Goal: Use online tool/utility: Use online tool/utility

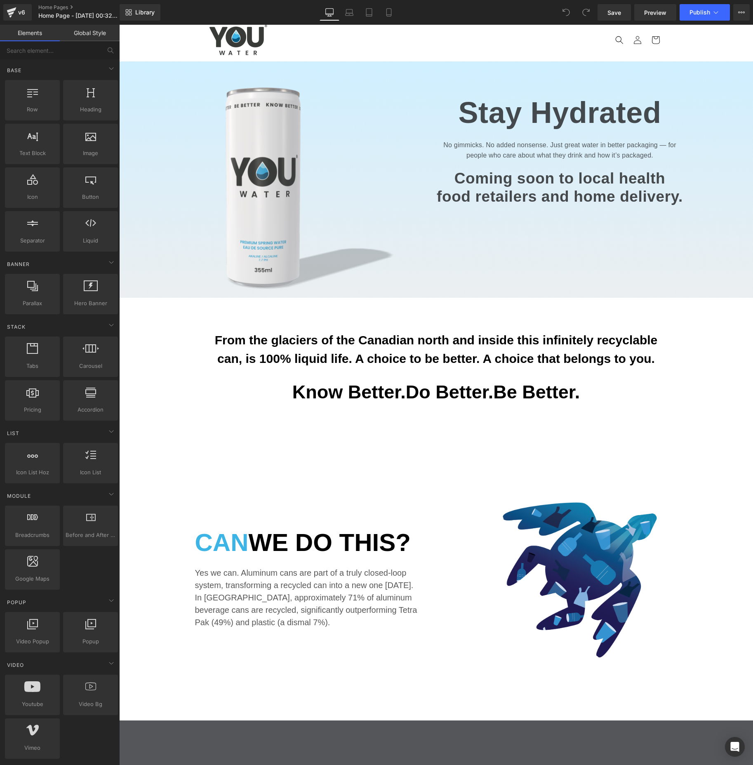
scroll to position [383, 0]
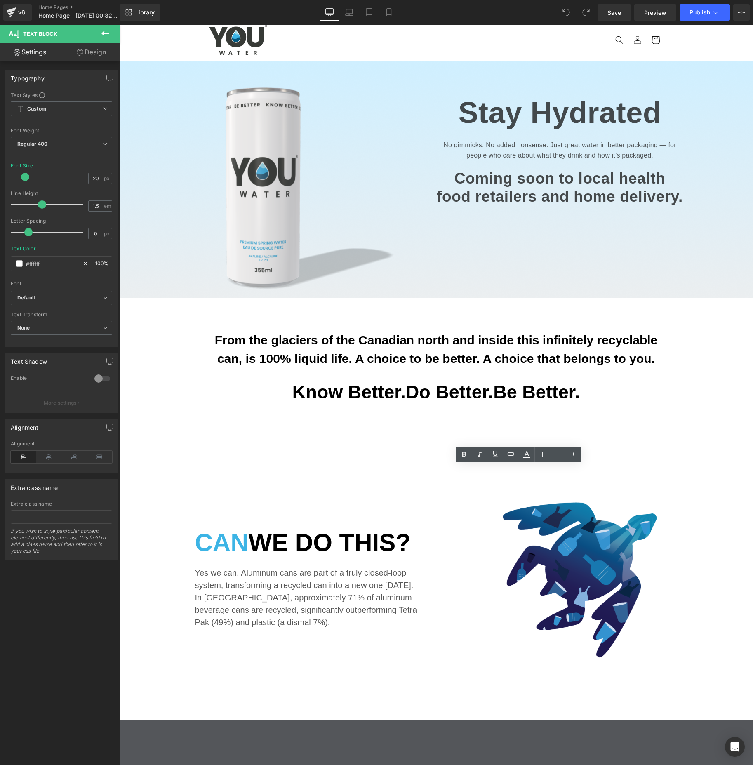
drag, startPoint x: 619, startPoint y: 520, endPoint x: 464, endPoint y: 530, distance: 155.4
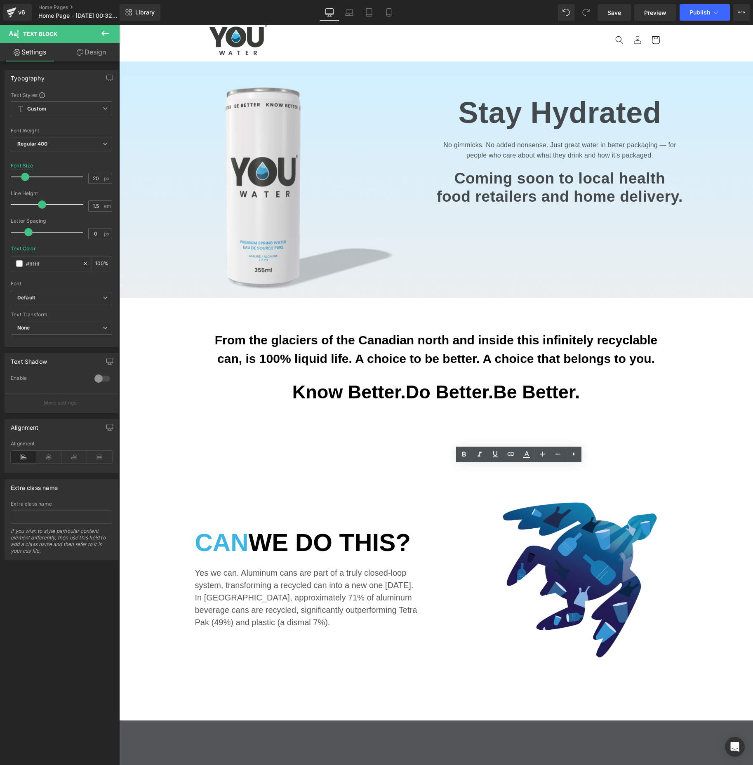
click at [352, 12] on icon at bounding box center [349, 11] width 6 height 4
type input "100"
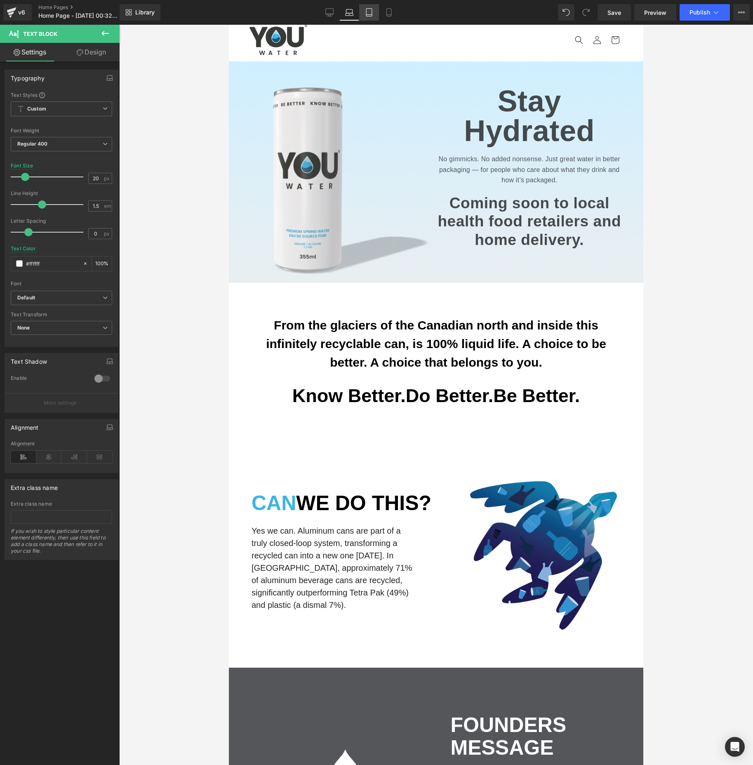
click at [368, 14] on icon at bounding box center [369, 12] width 8 height 8
type input "#575757"
type input "100"
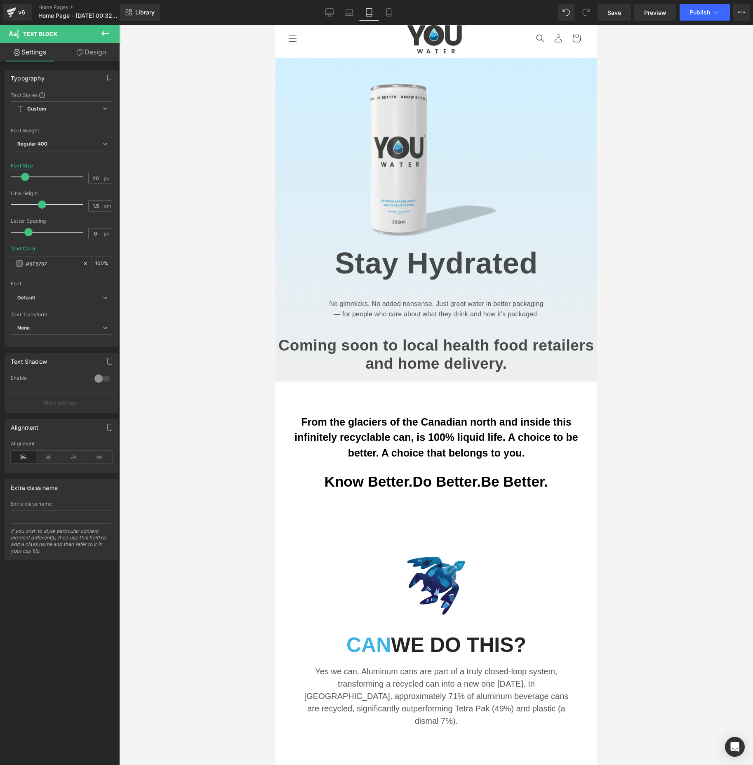
scroll to position [300, 0]
drag, startPoint x: 452, startPoint y: 658, endPoint x: 526, endPoint y: 658, distance: 74.2
drag, startPoint x: 452, startPoint y: 658, endPoint x: 527, endPoint y: 661, distance: 74.6
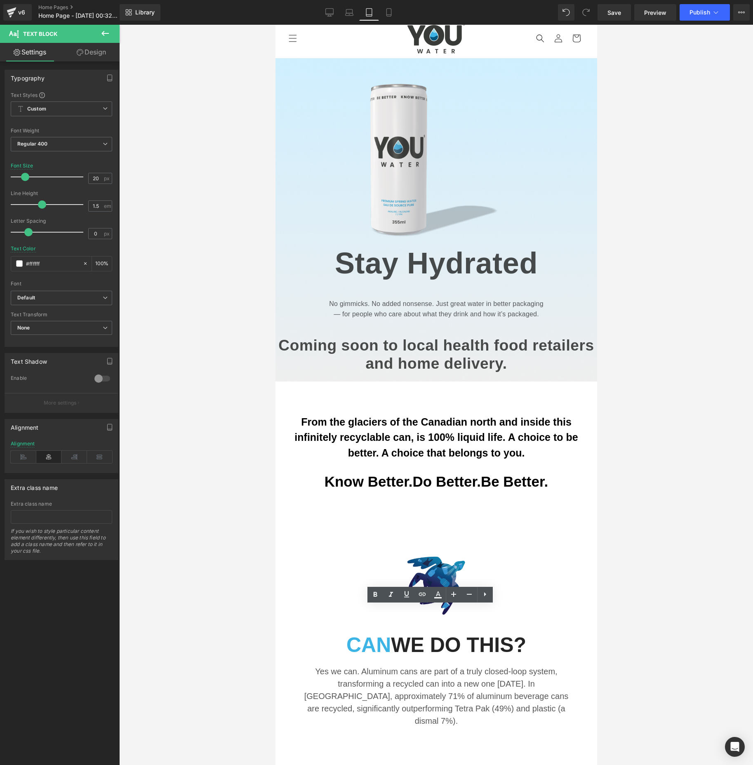
click at [350, 12] on icon at bounding box center [349, 12] width 8 height 8
type input "#575757"
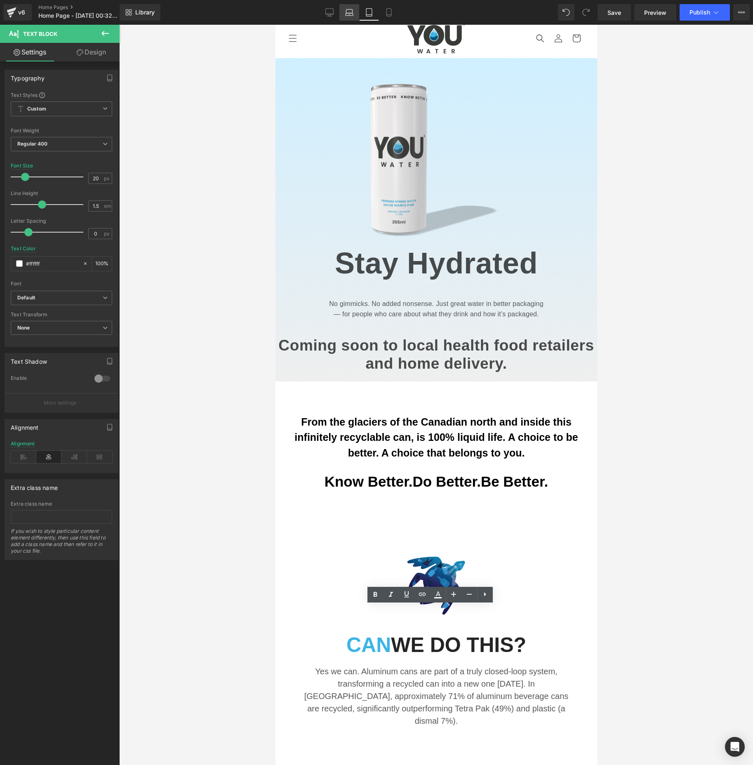
type input "100"
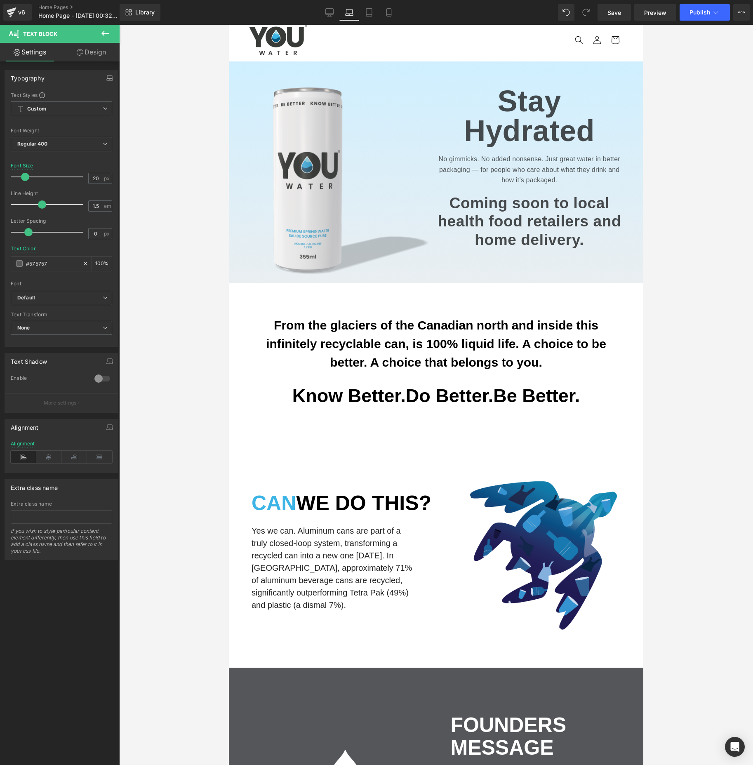
scroll to position [285, 0]
click at [660, 554] on div at bounding box center [436, 395] width 634 height 740
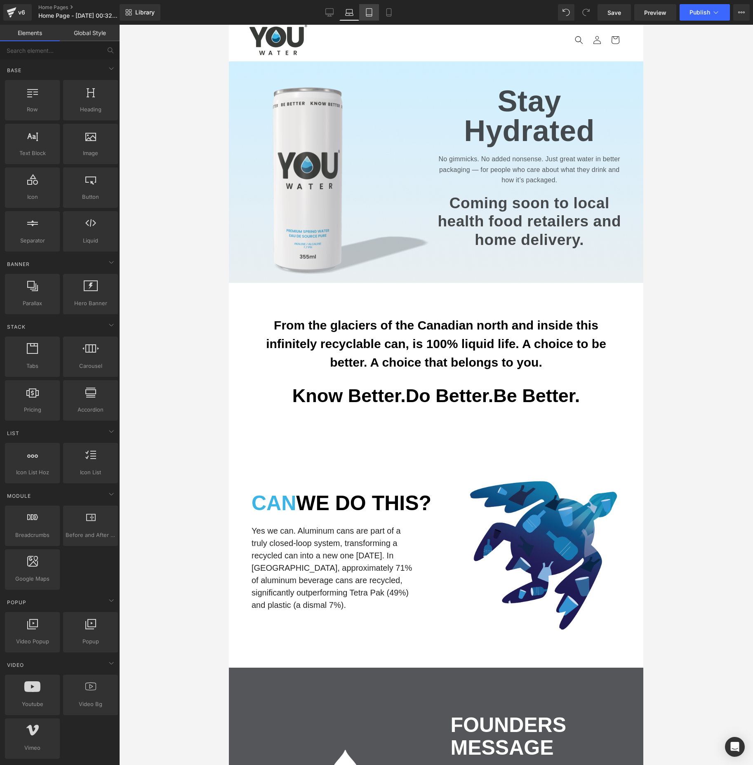
click at [371, 14] on icon at bounding box center [369, 12] width 8 height 8
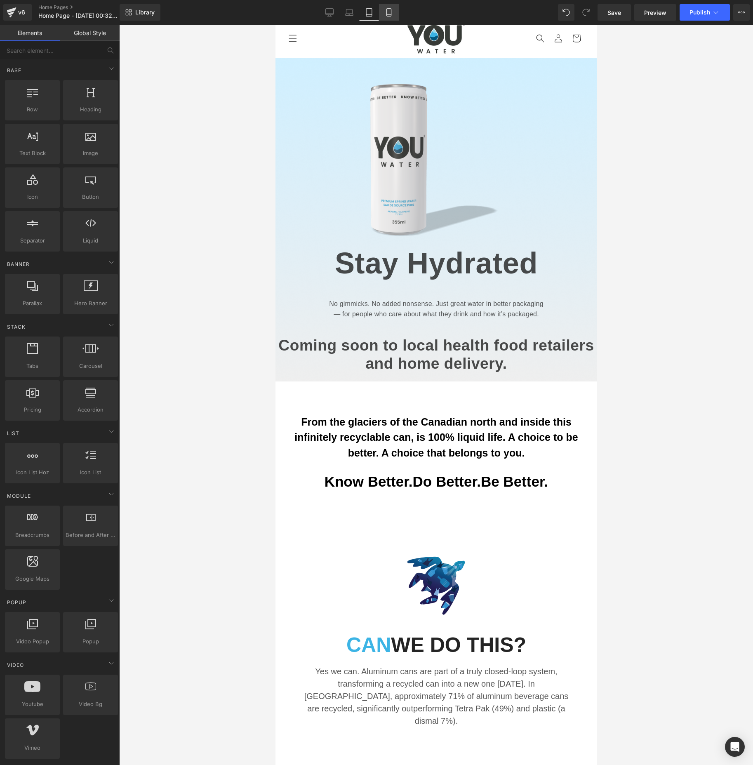
click at [390, 13] on icon at bounding box center [389, 12] width 8 height 8
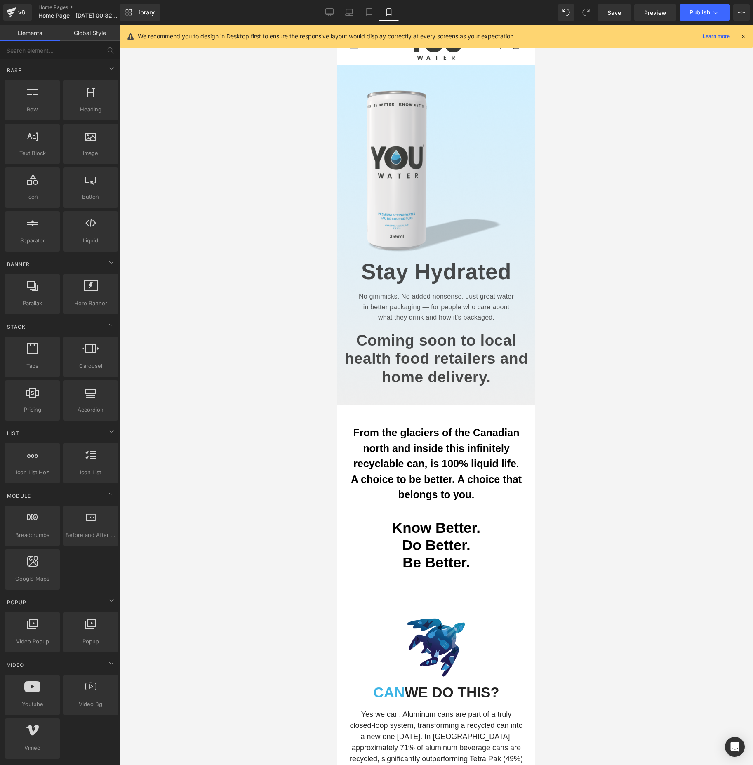
scroll to position [772, 0]
click at [716, 14] on icon at bounding box center [715, 12] width 8 height 8
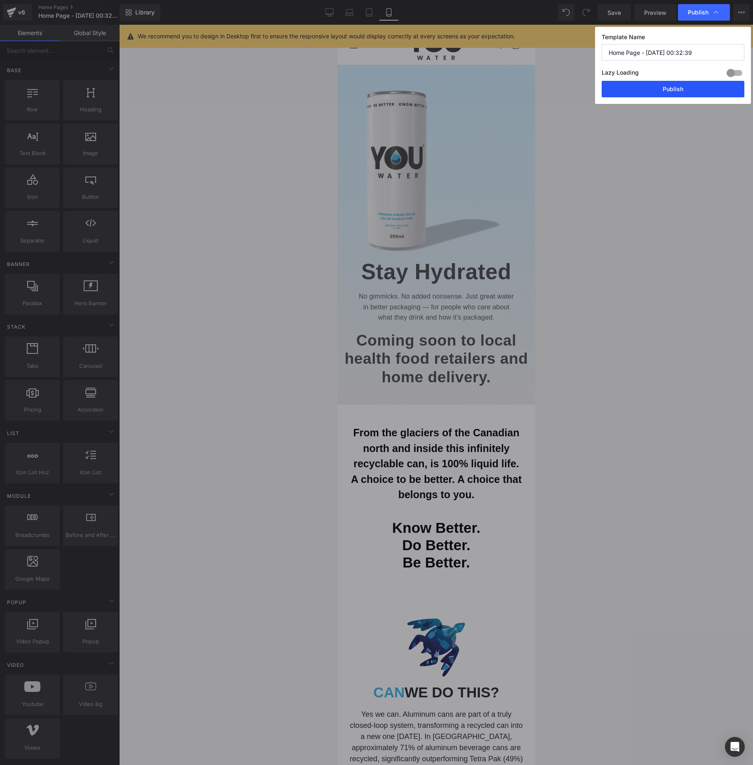
click at [671, 89] on button "Publish" at bounding box center [672, 89] width 143 height 16
